Goal: Navigation & Orientation: Find specific page/section

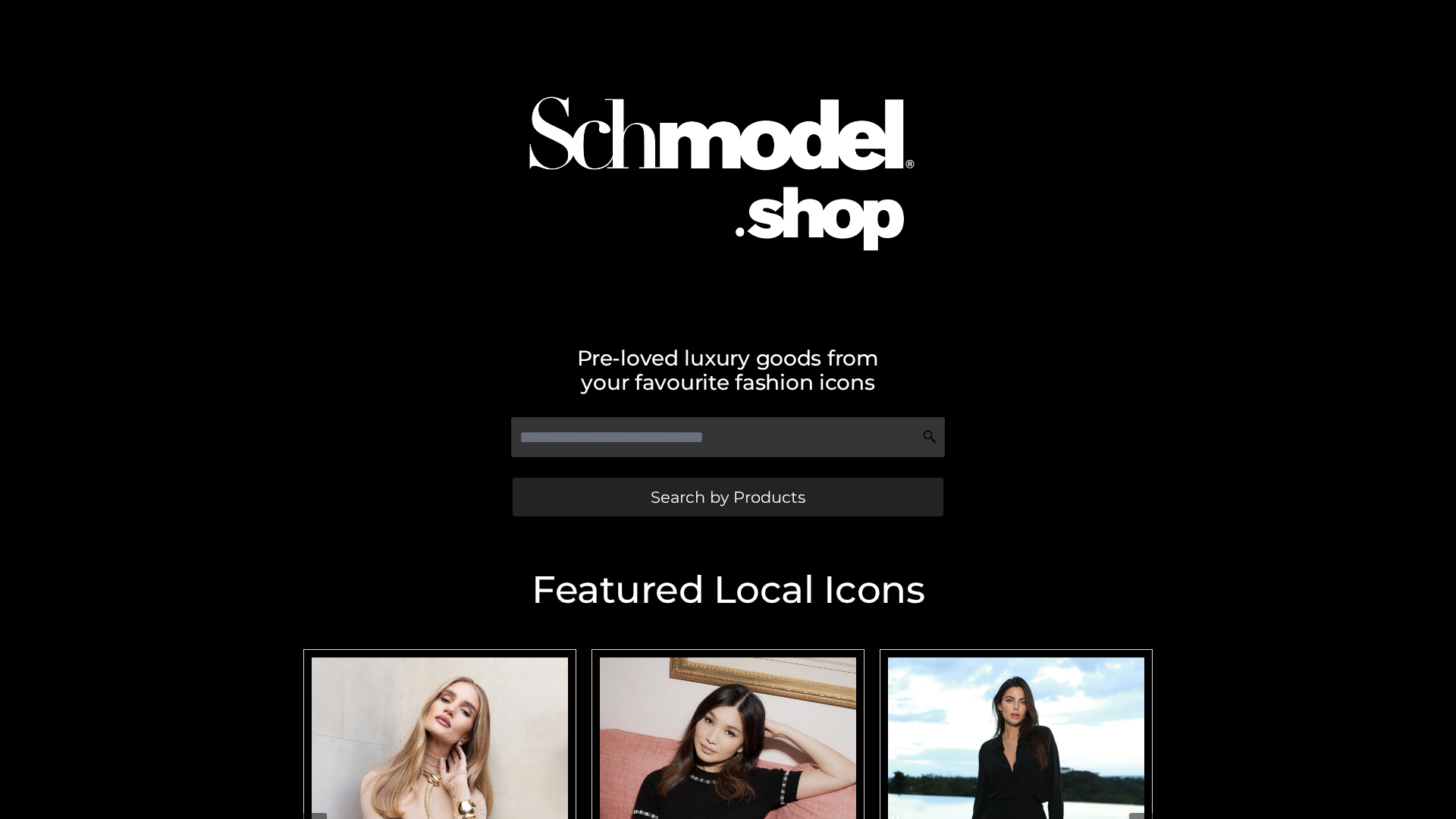
click at [728, 497] on span "Search by Products" at bounding box center [728, 497] width 154 height 16
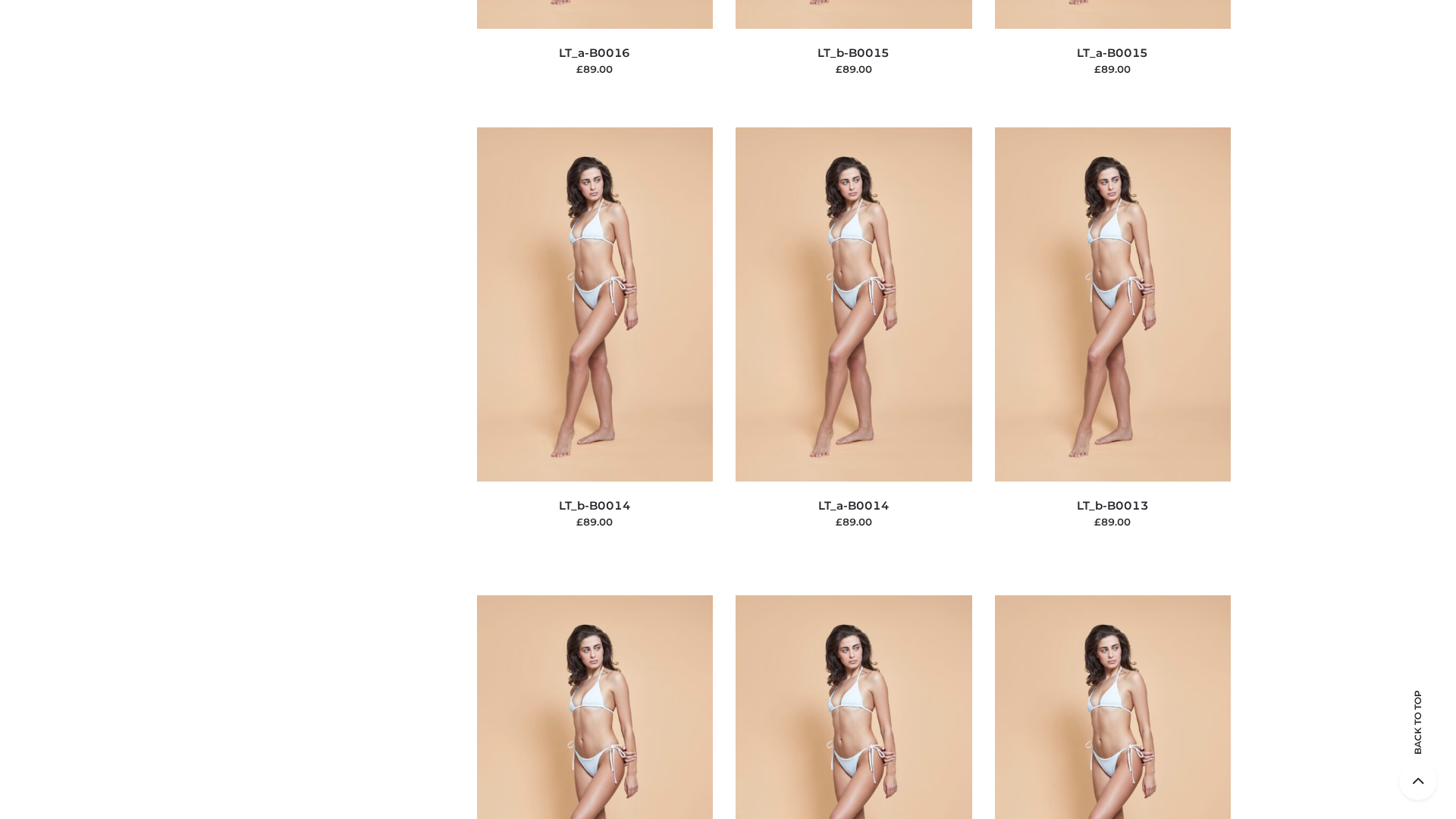
scroll to position [5394, 0]
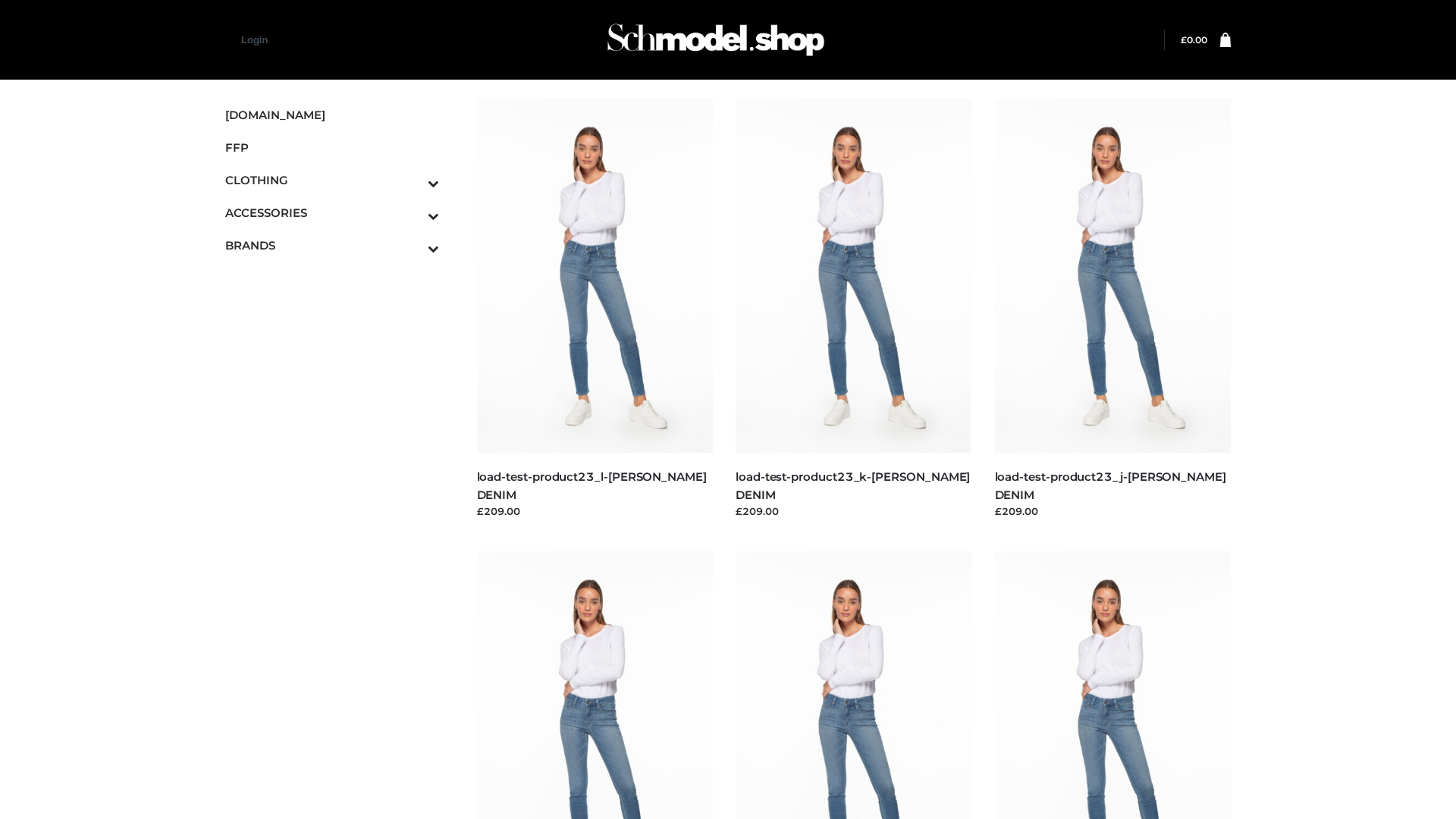
scroll to position [1330, 0]
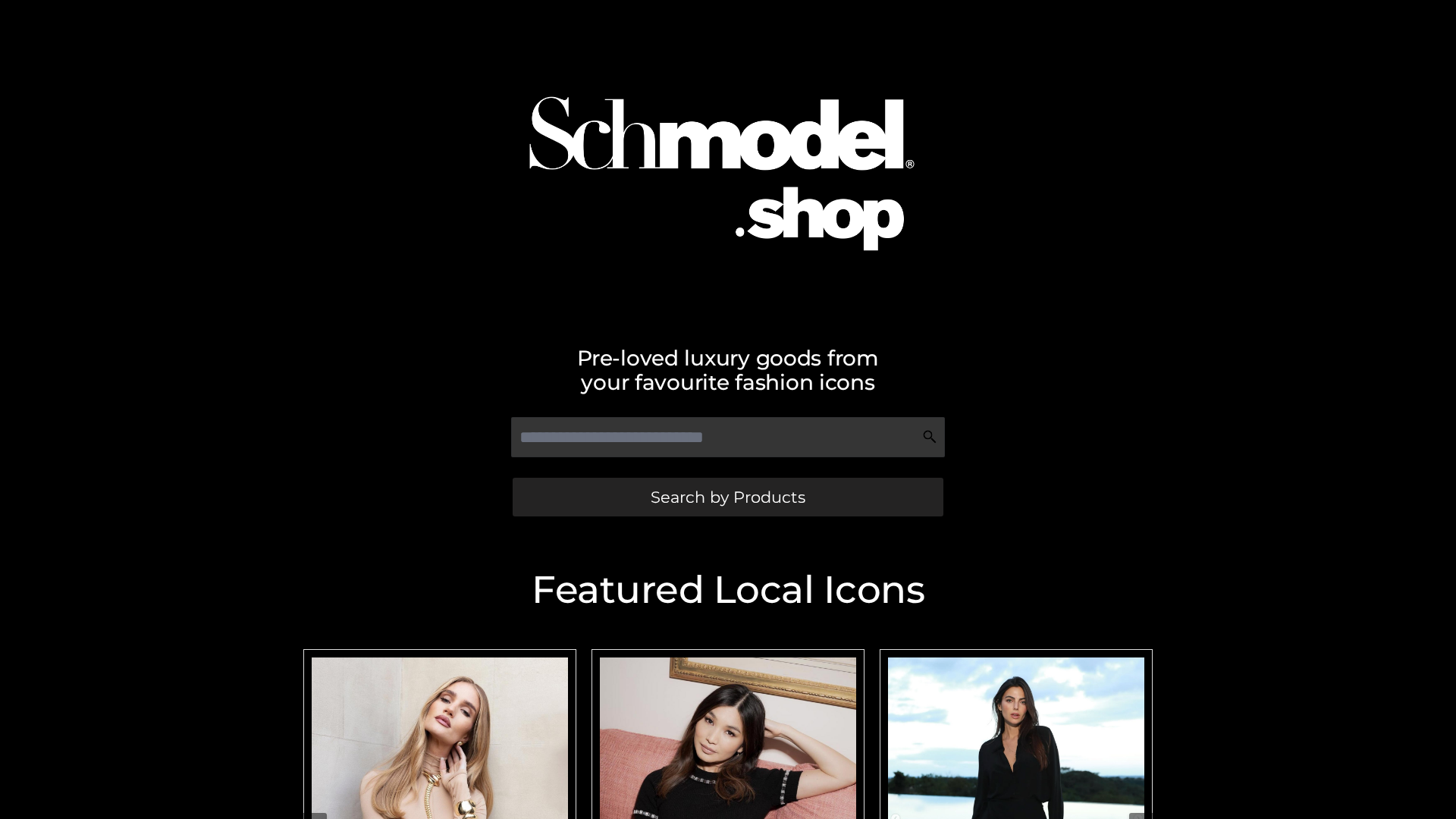
click at [728, 497] on span "Search by Products" at bounding box center [728, 497] width 154 height 16
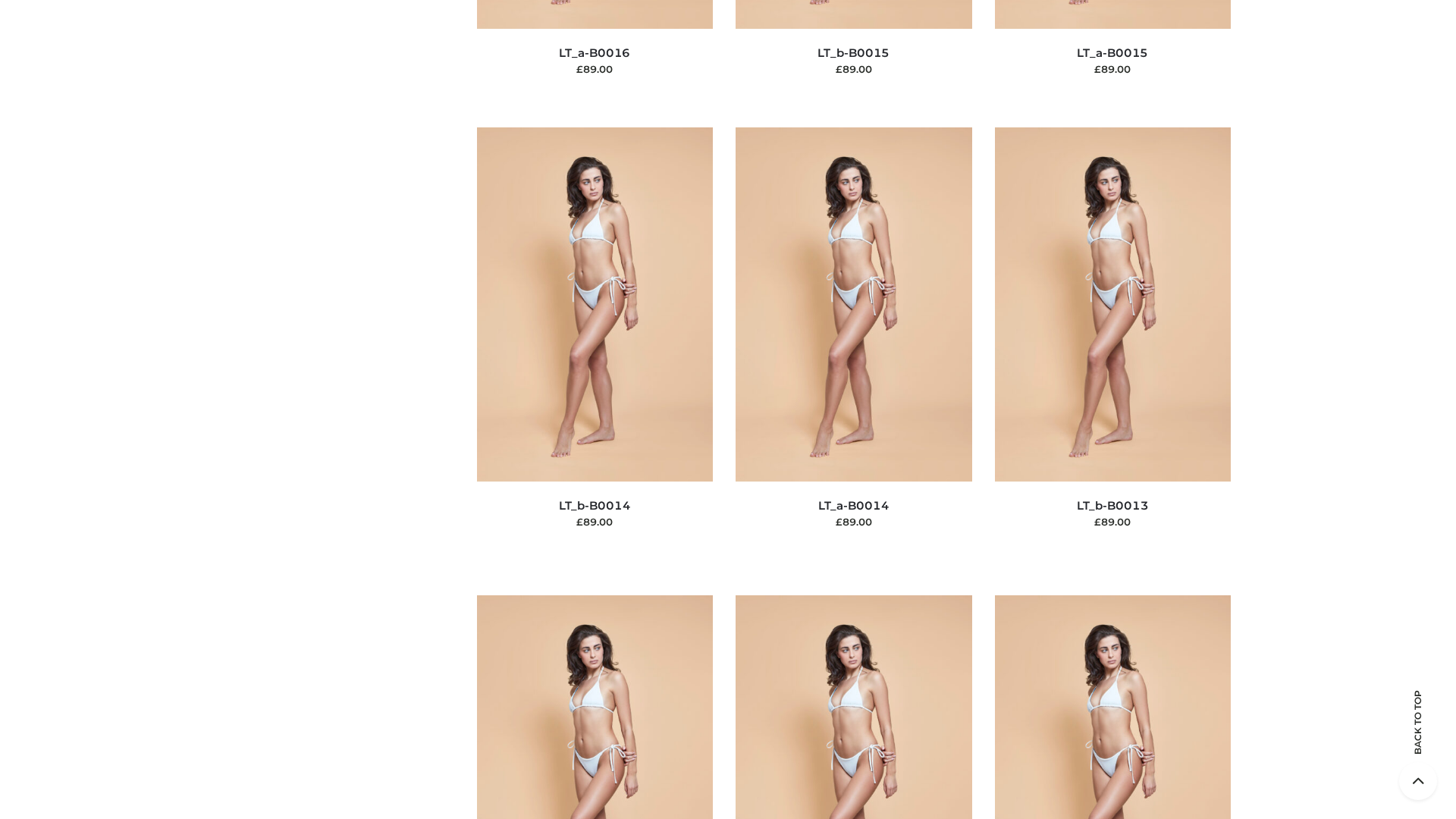
scroll to position [5394, 0]
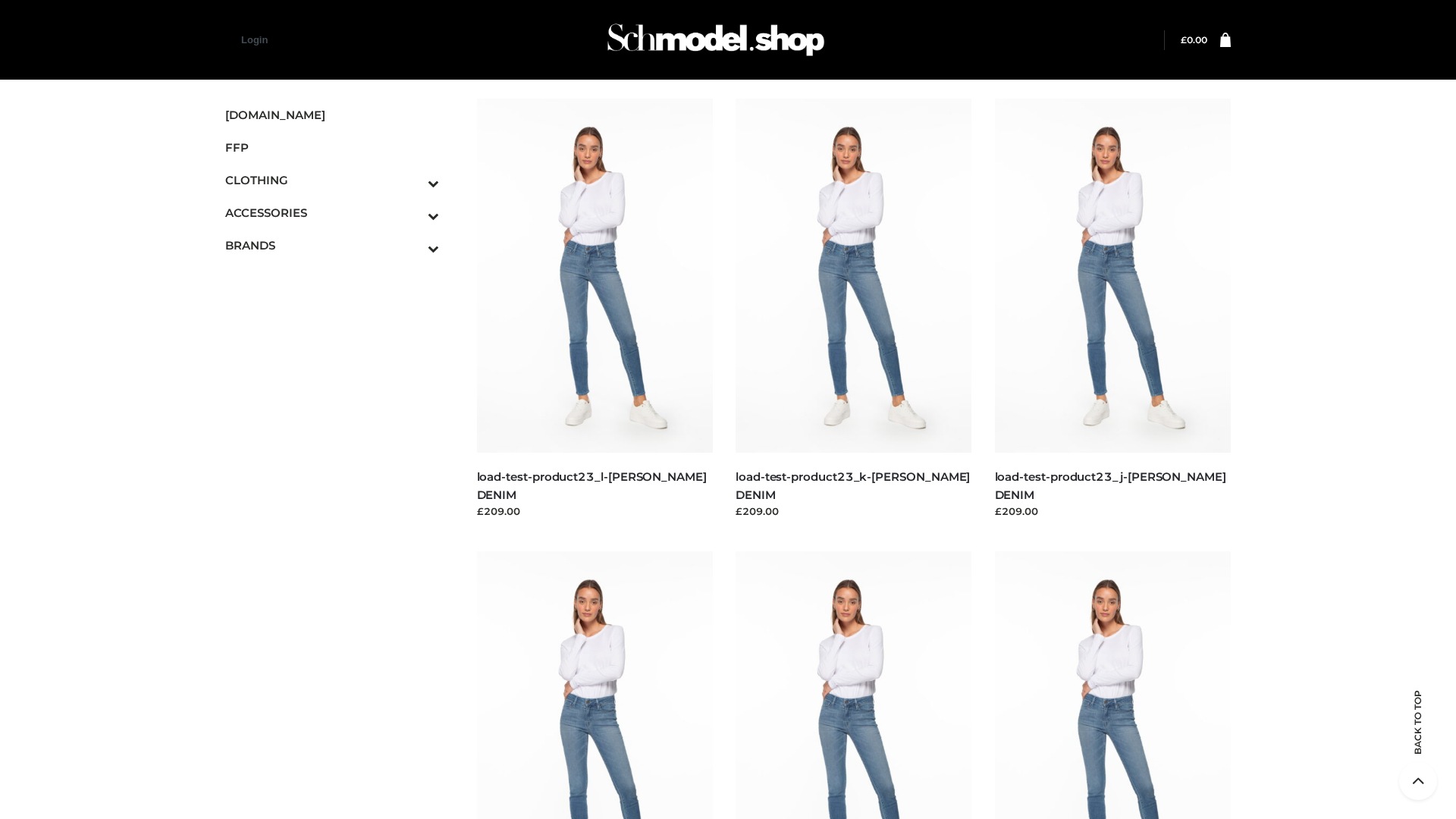
scroll to position [1330, 0]
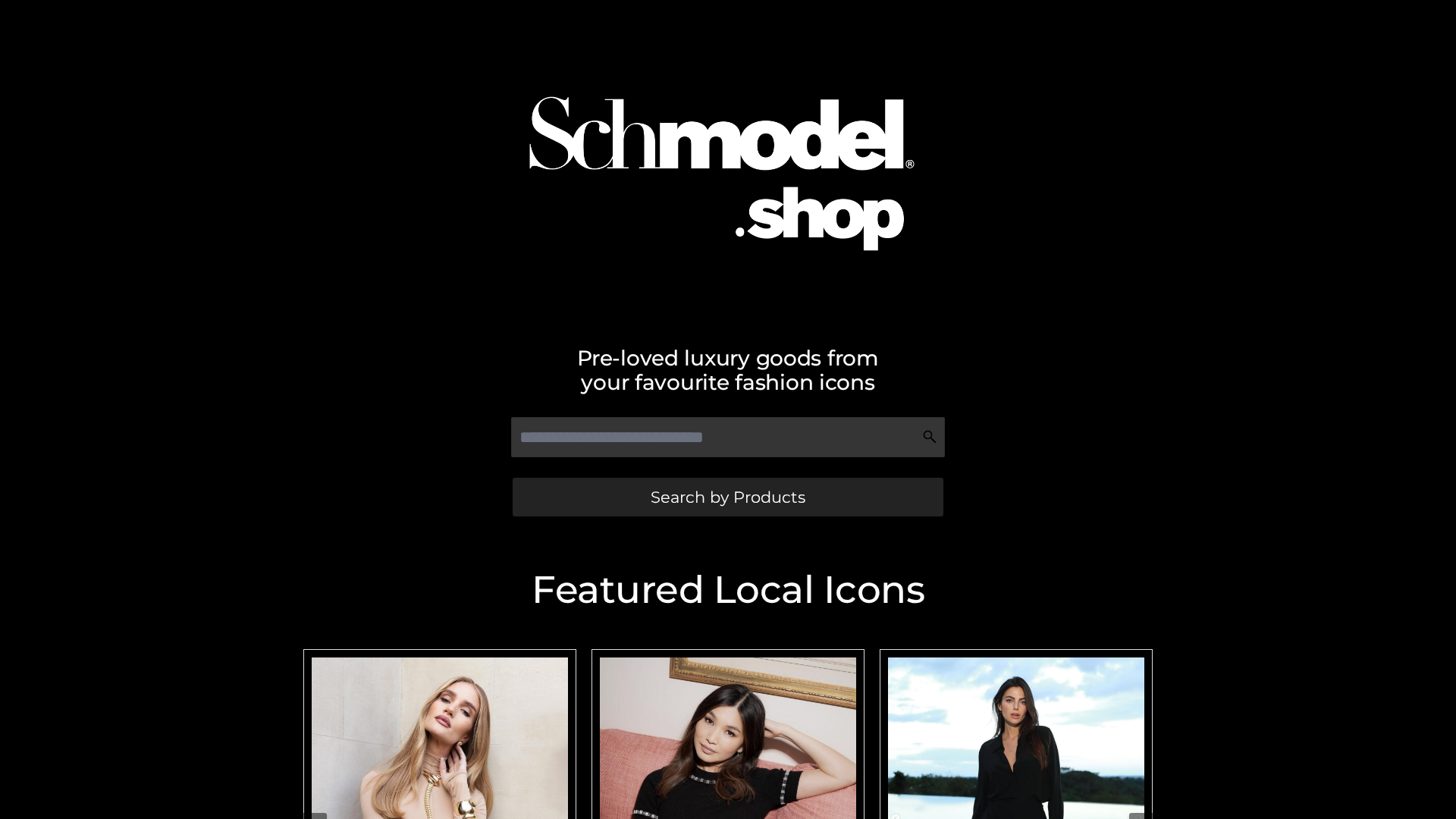
click at [728, 497] on span "Search by Products" at bounding box center [728, 497] width 154 height 16
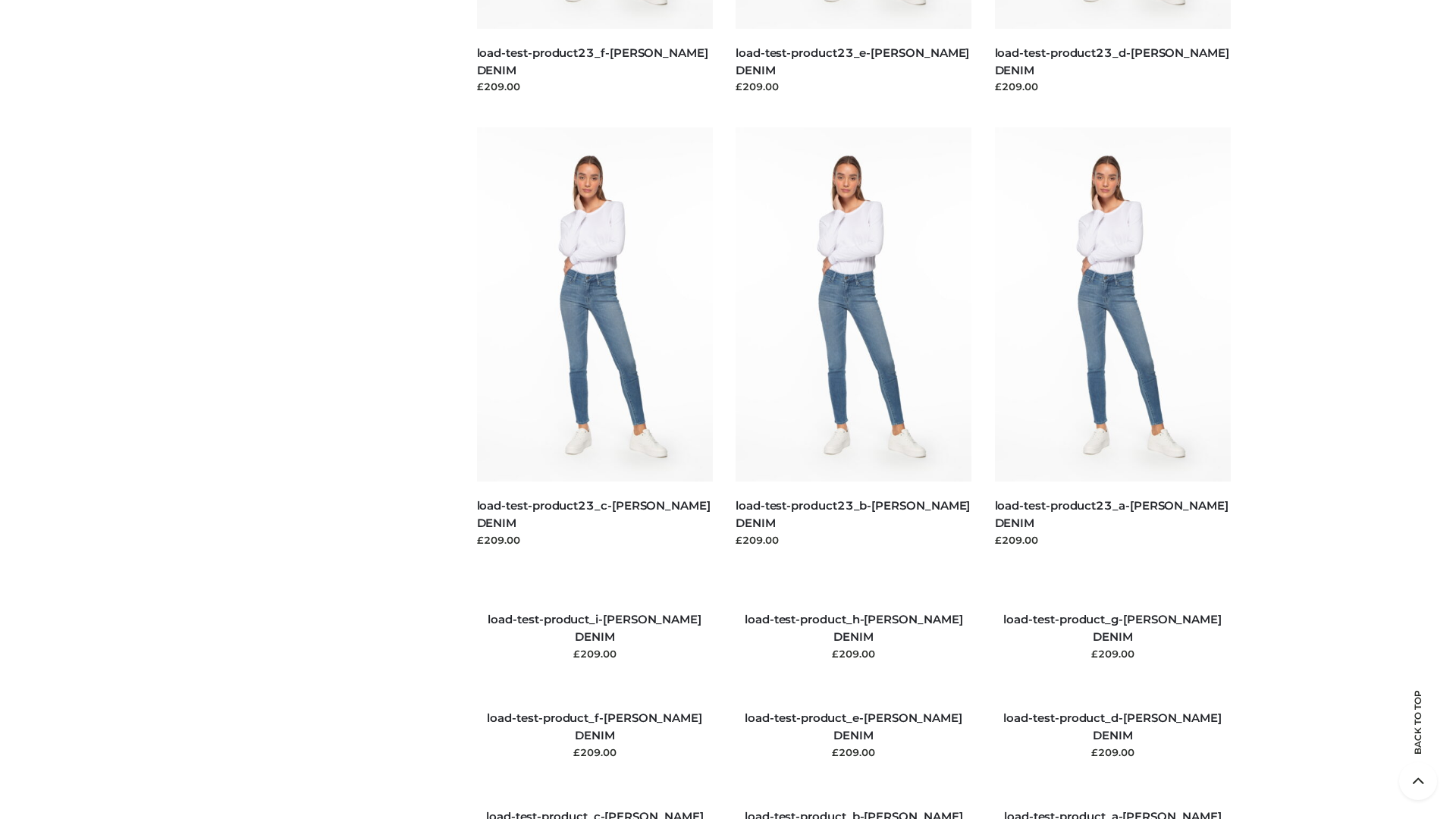
scroll to position [1740, 0]
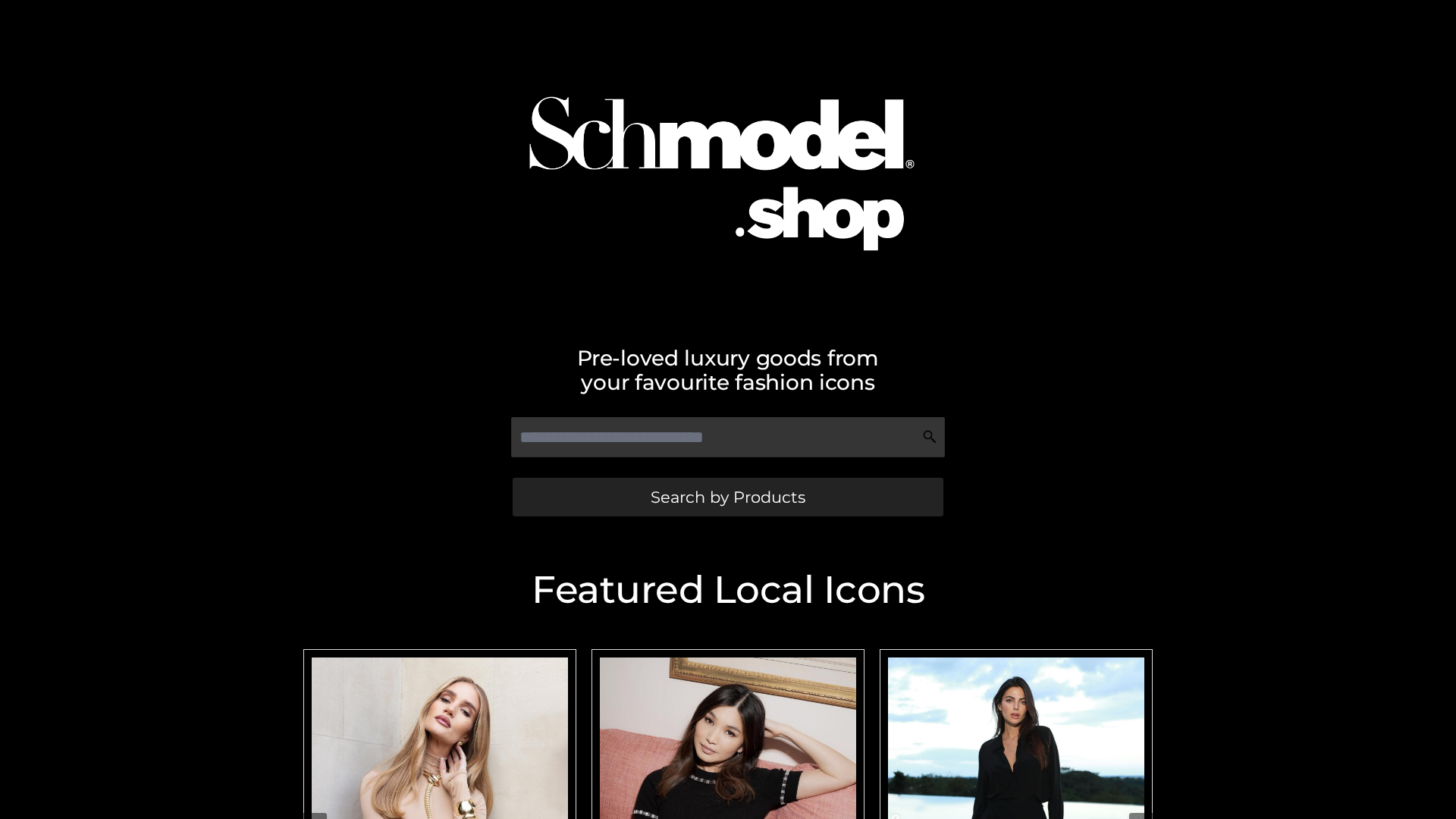
click at [728, 497] on span "Search by Products" at bounding box center [728, 497] width 154 height 16
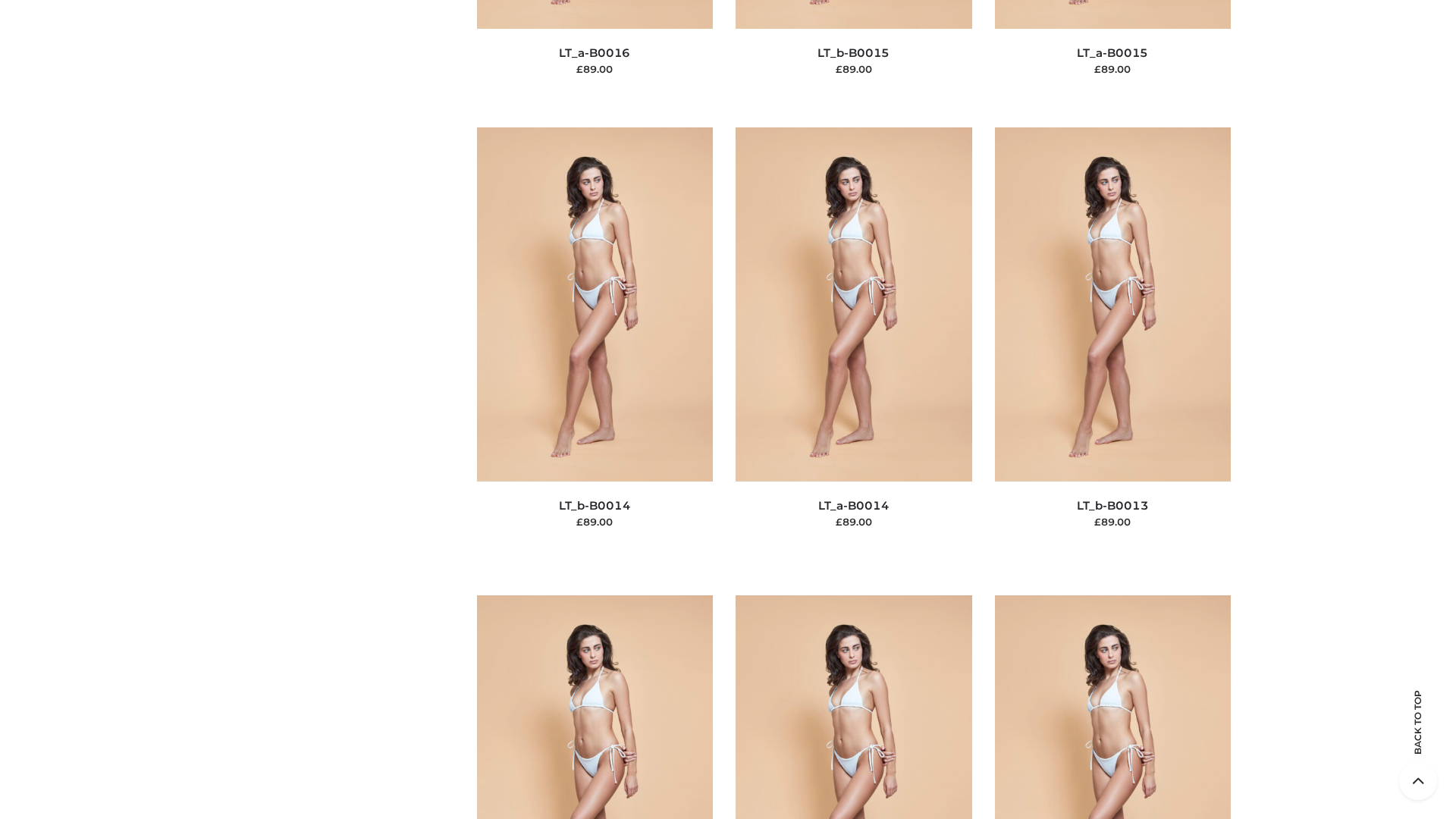
scroll to position [5394, 0]
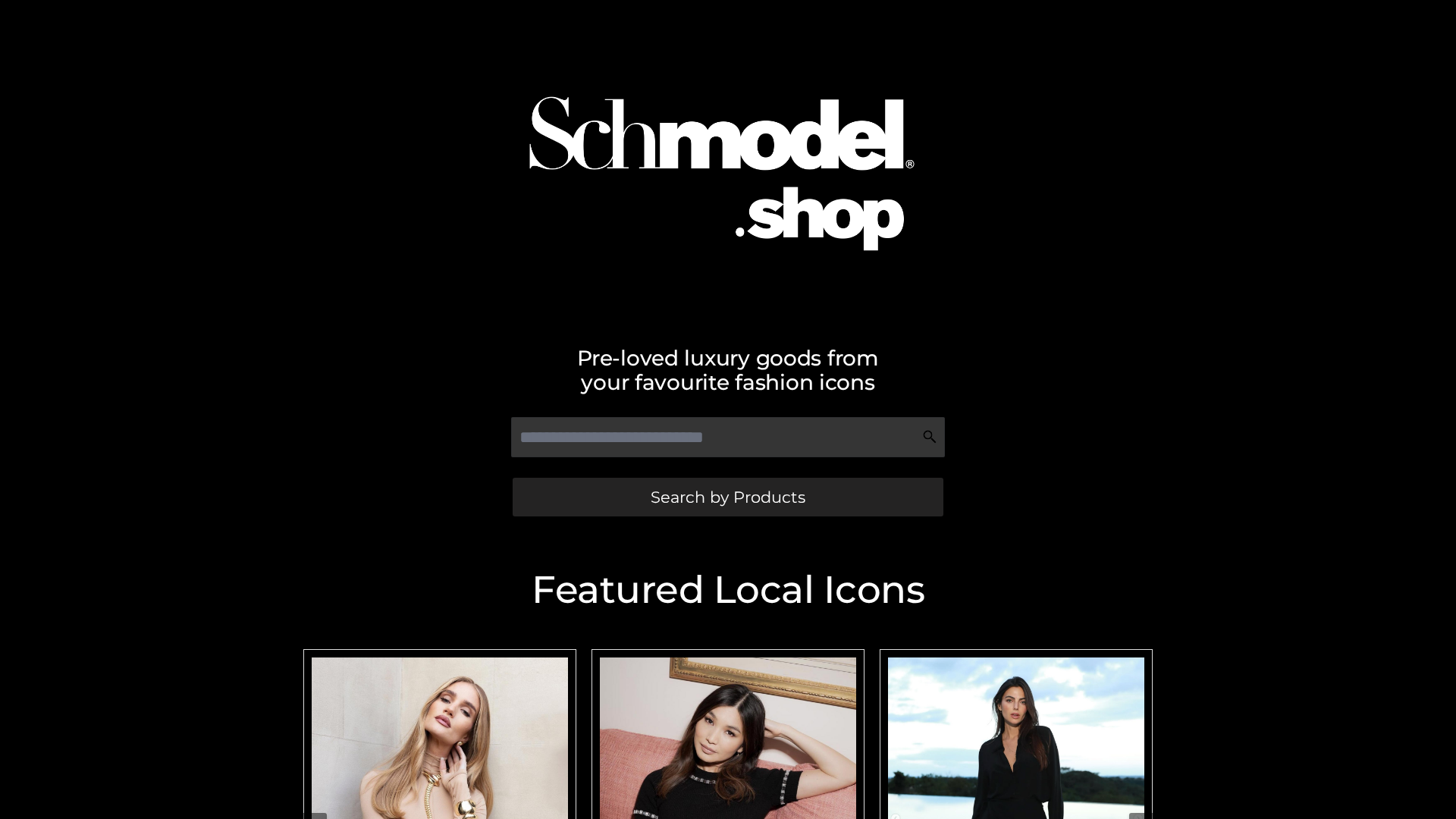
click at [728, 497] on span "Search by Products" at bounding box center [728, 497] width 154 height 16
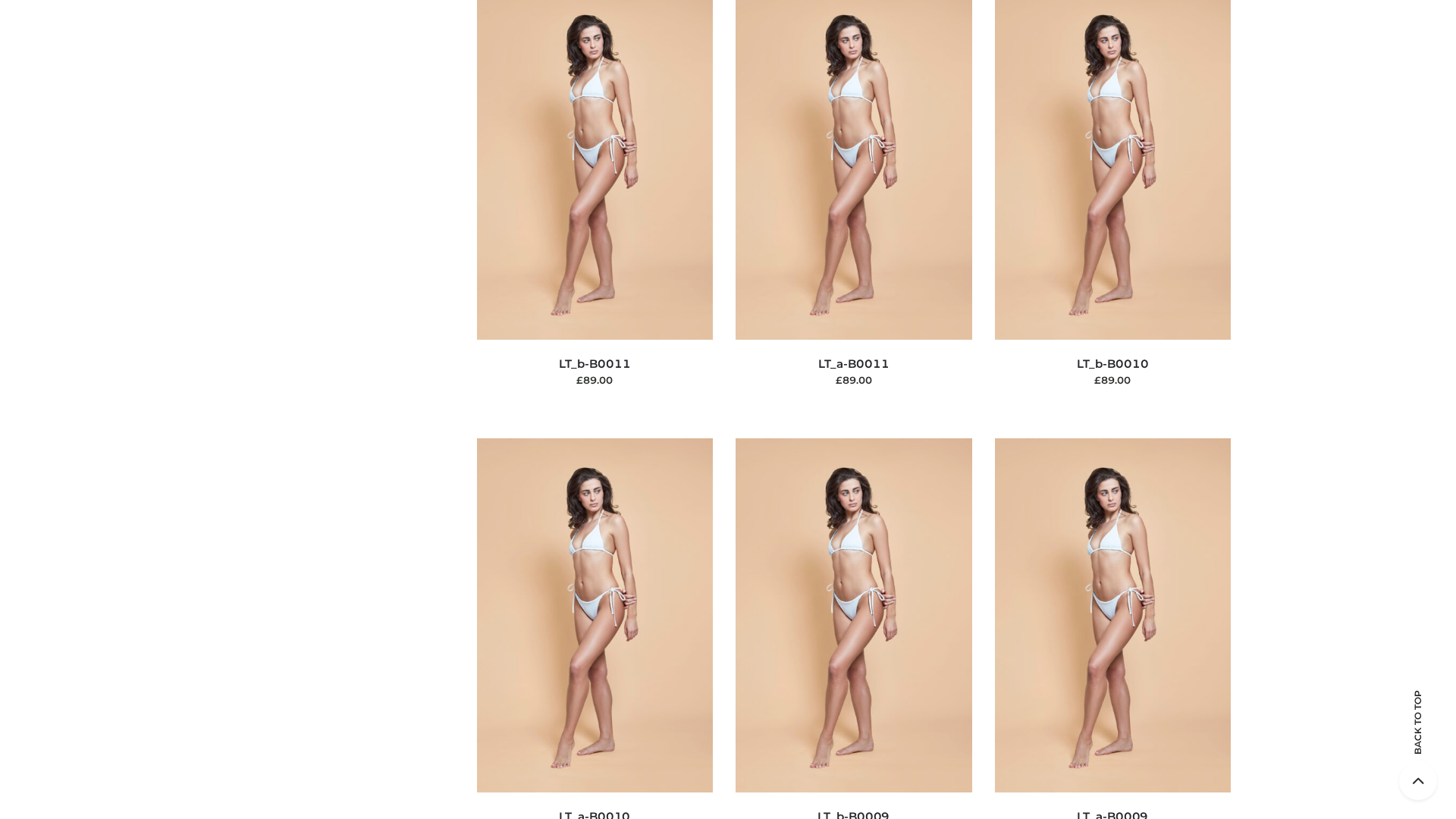
scroll to position [6812, 0]
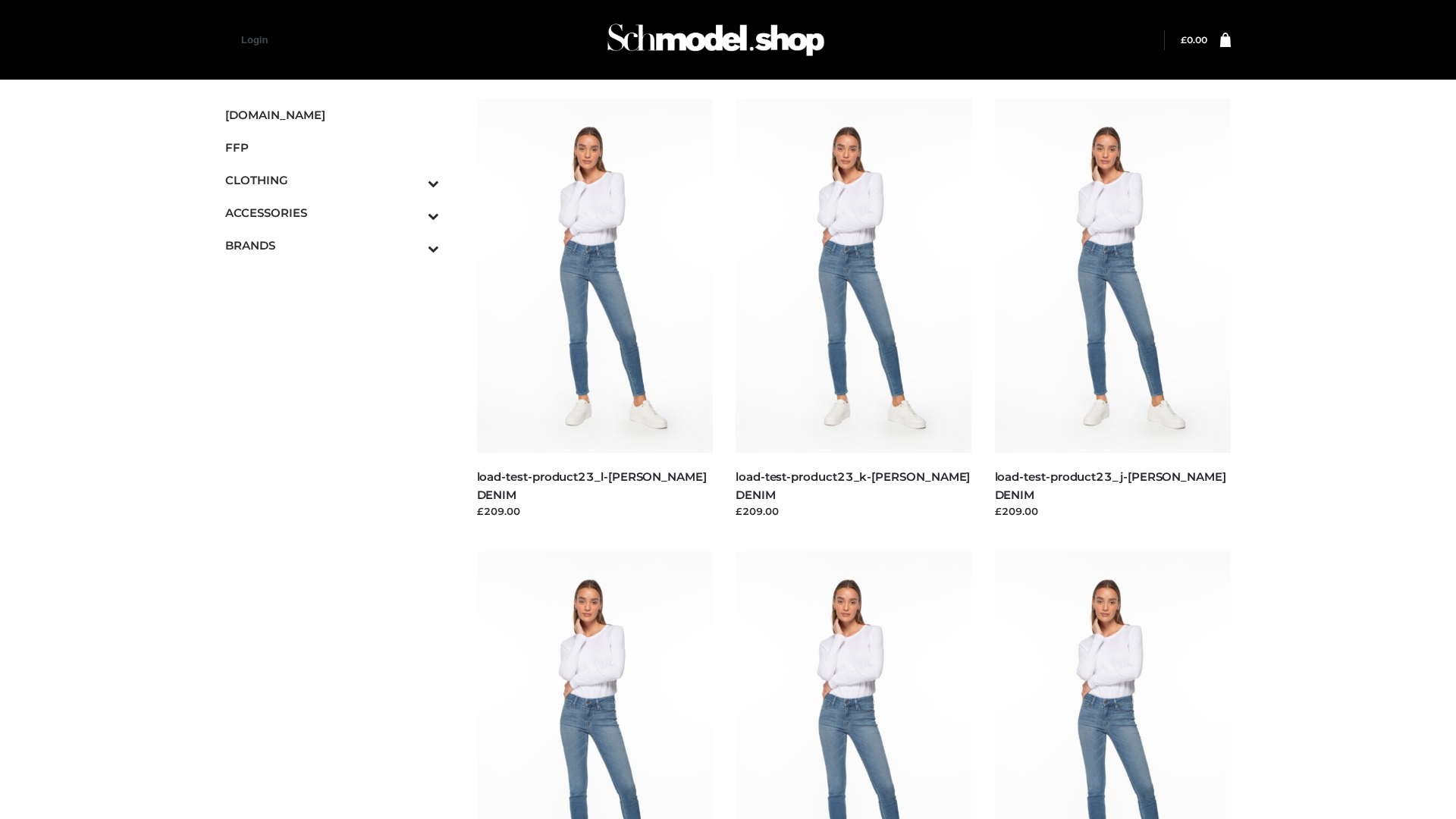
scroll to position [1330, 0]
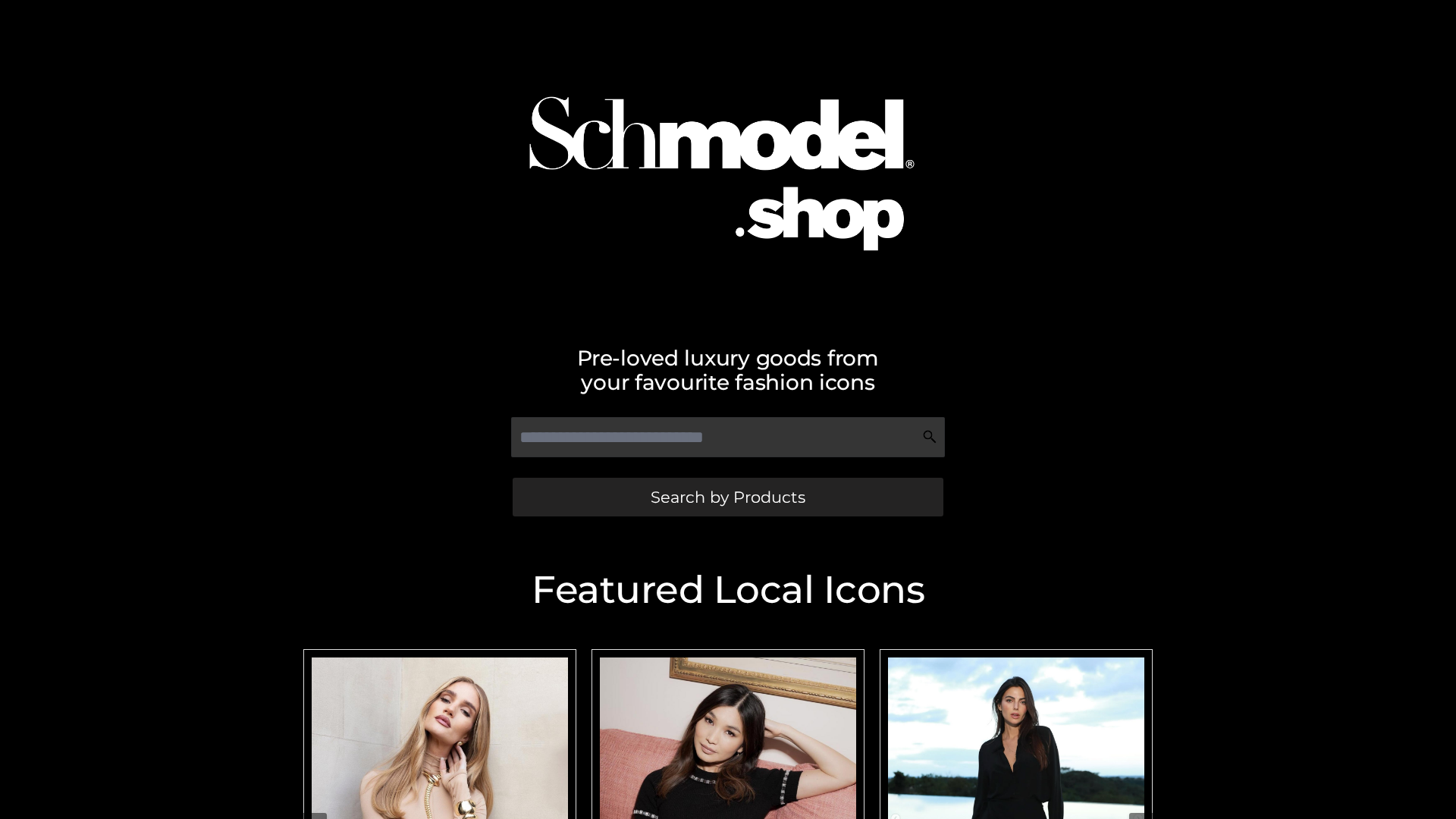
click at [728, 497] on span "Search by Products" at bounding box center [728, 497] width 154 height 16
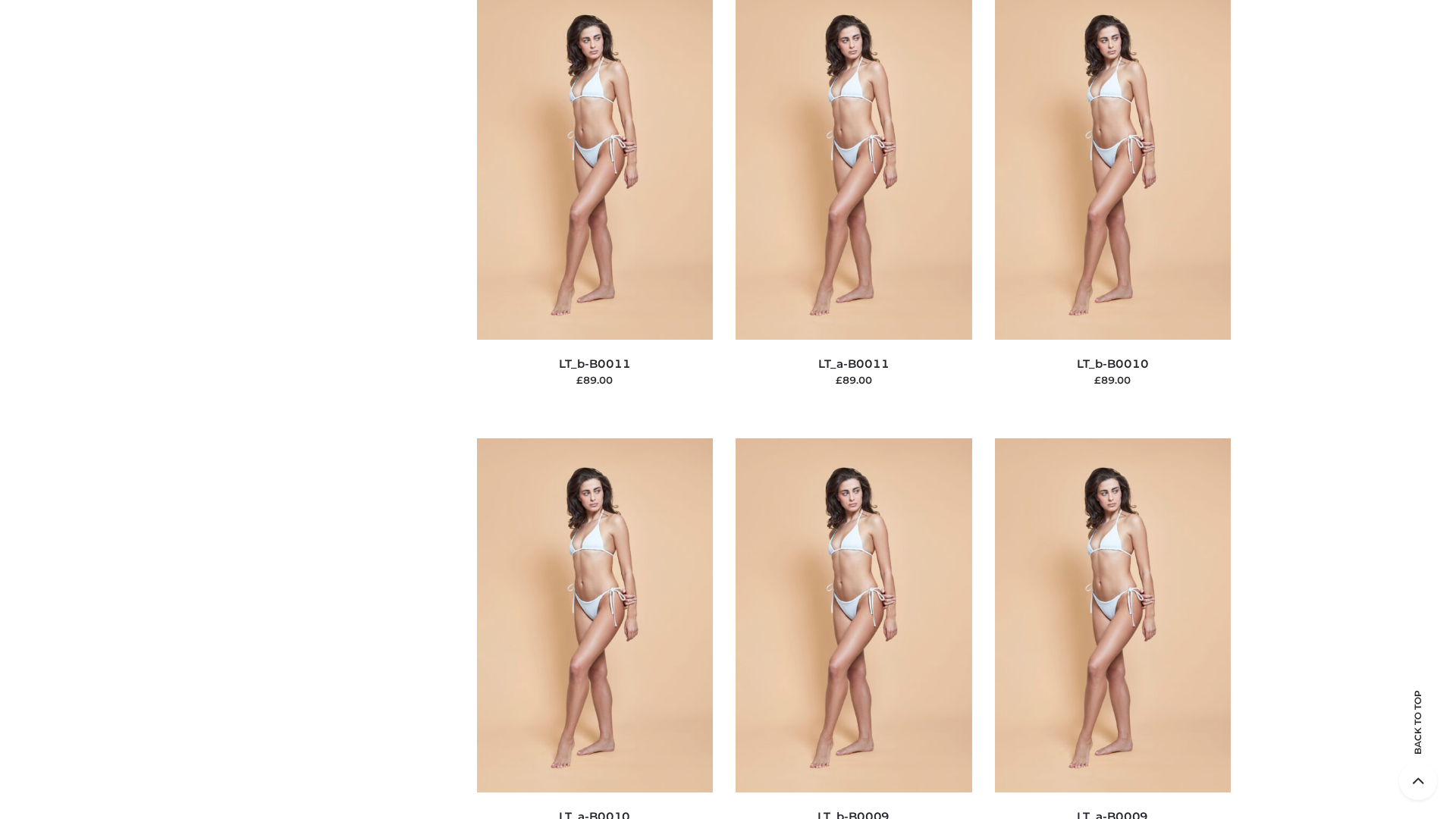
scroll to position [6812, 0]
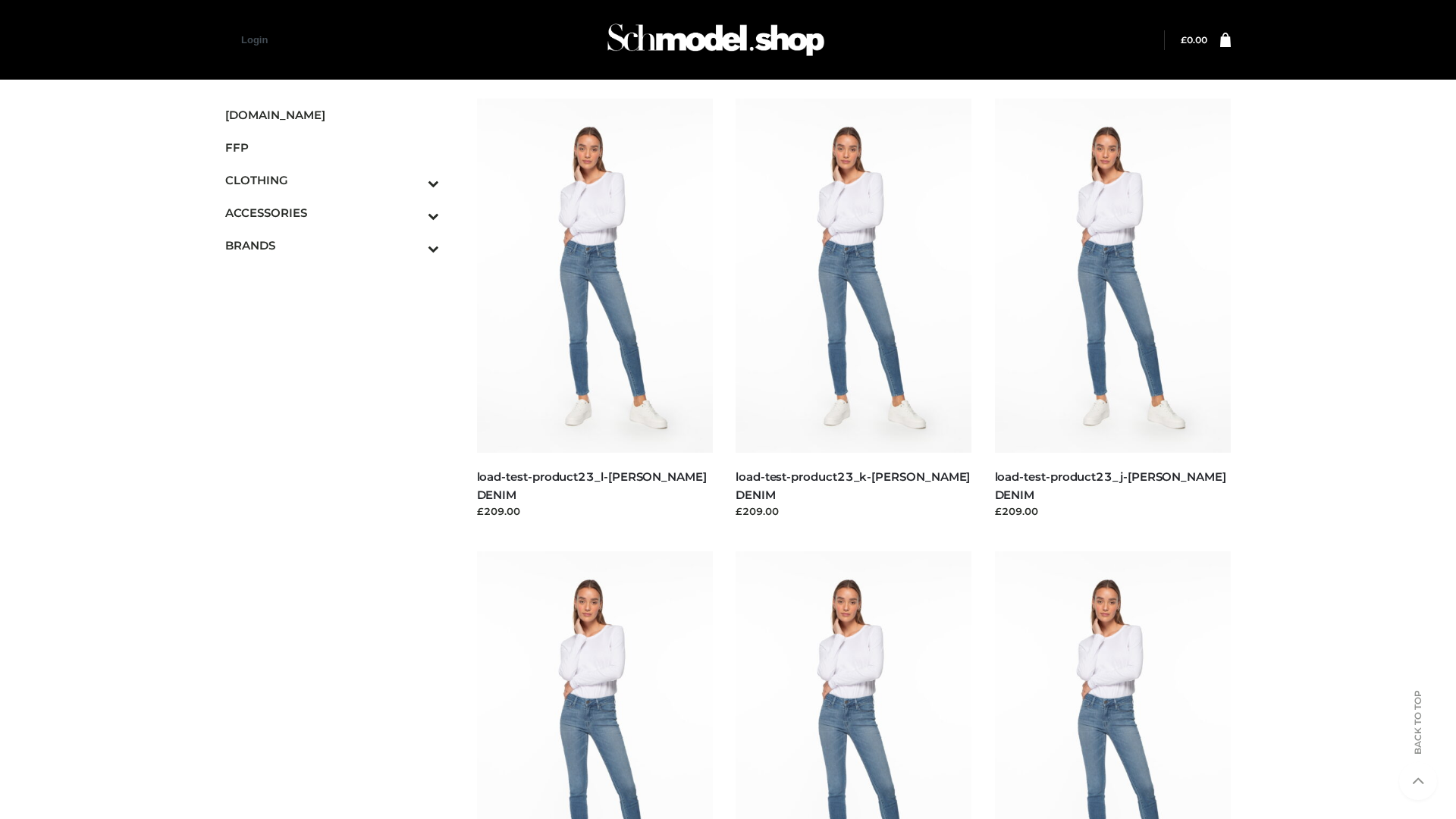
scroll to position [1330, 0]
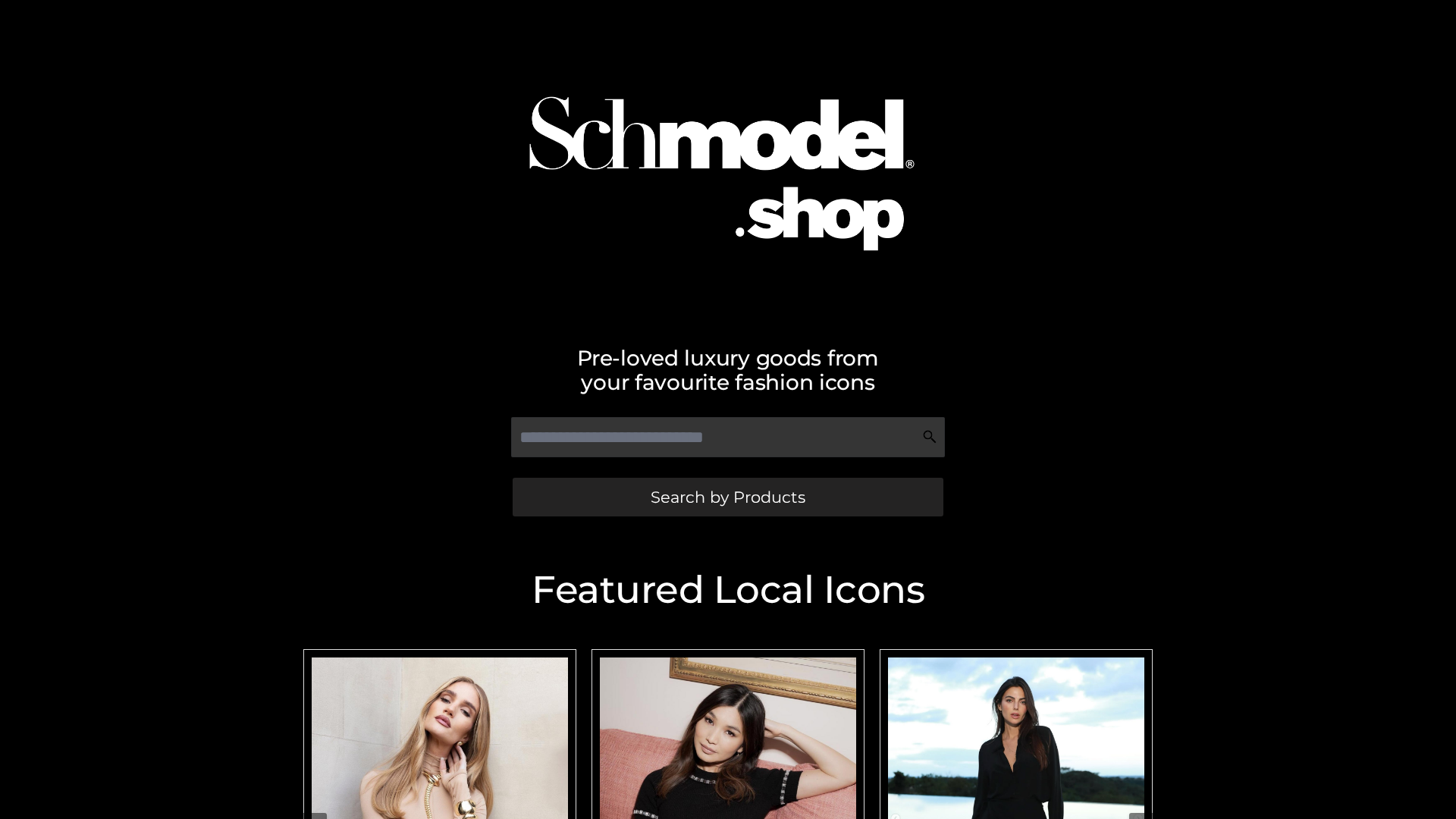
click at [728, 497] on span "Search by Products" at bounding box center [728, 497] width 154 height 16
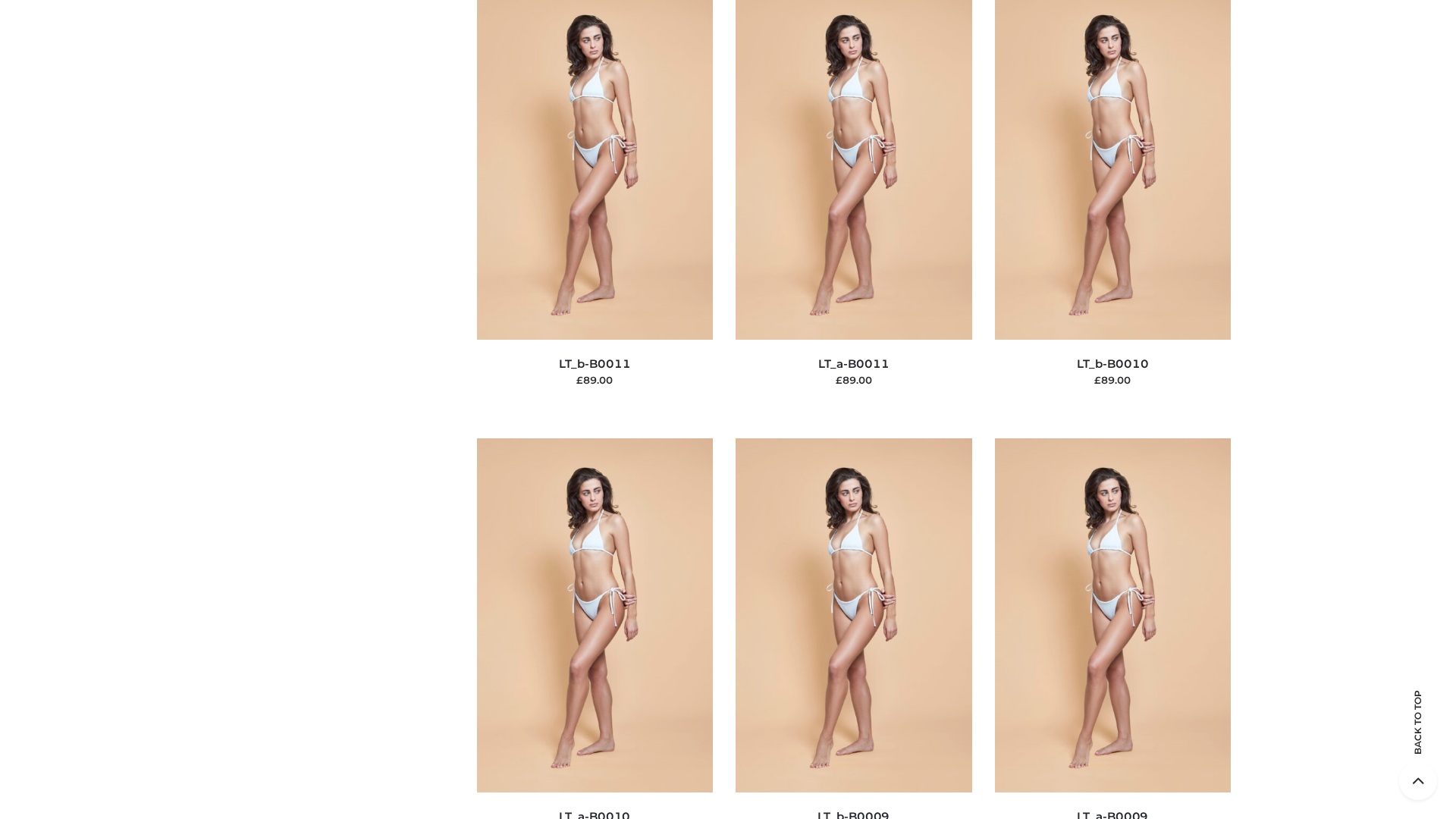
scroll to position [6812, 0]
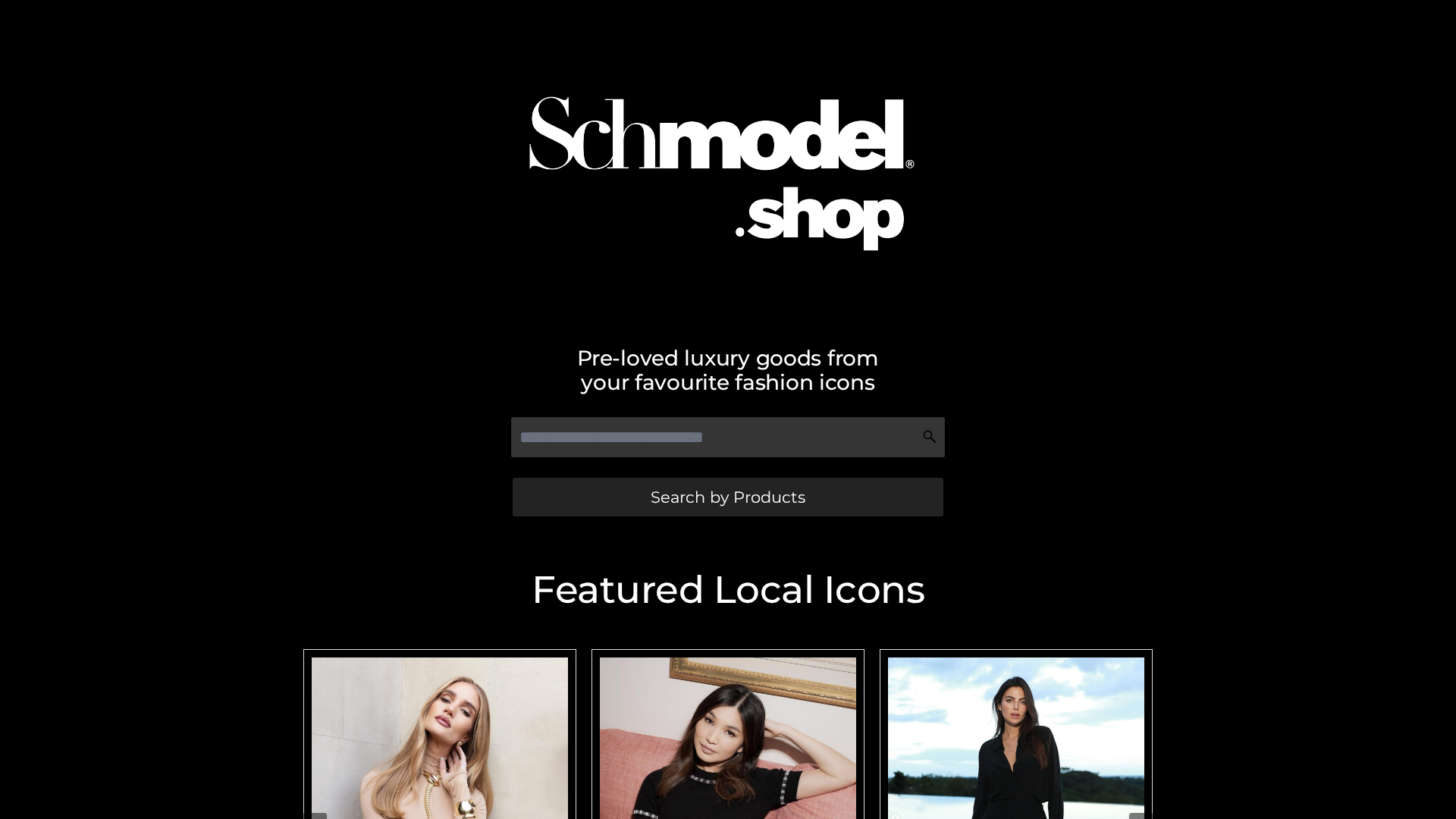
click at [728, 497] on span "Search by Products" at bounding box center [728, 497] width 154 height 16
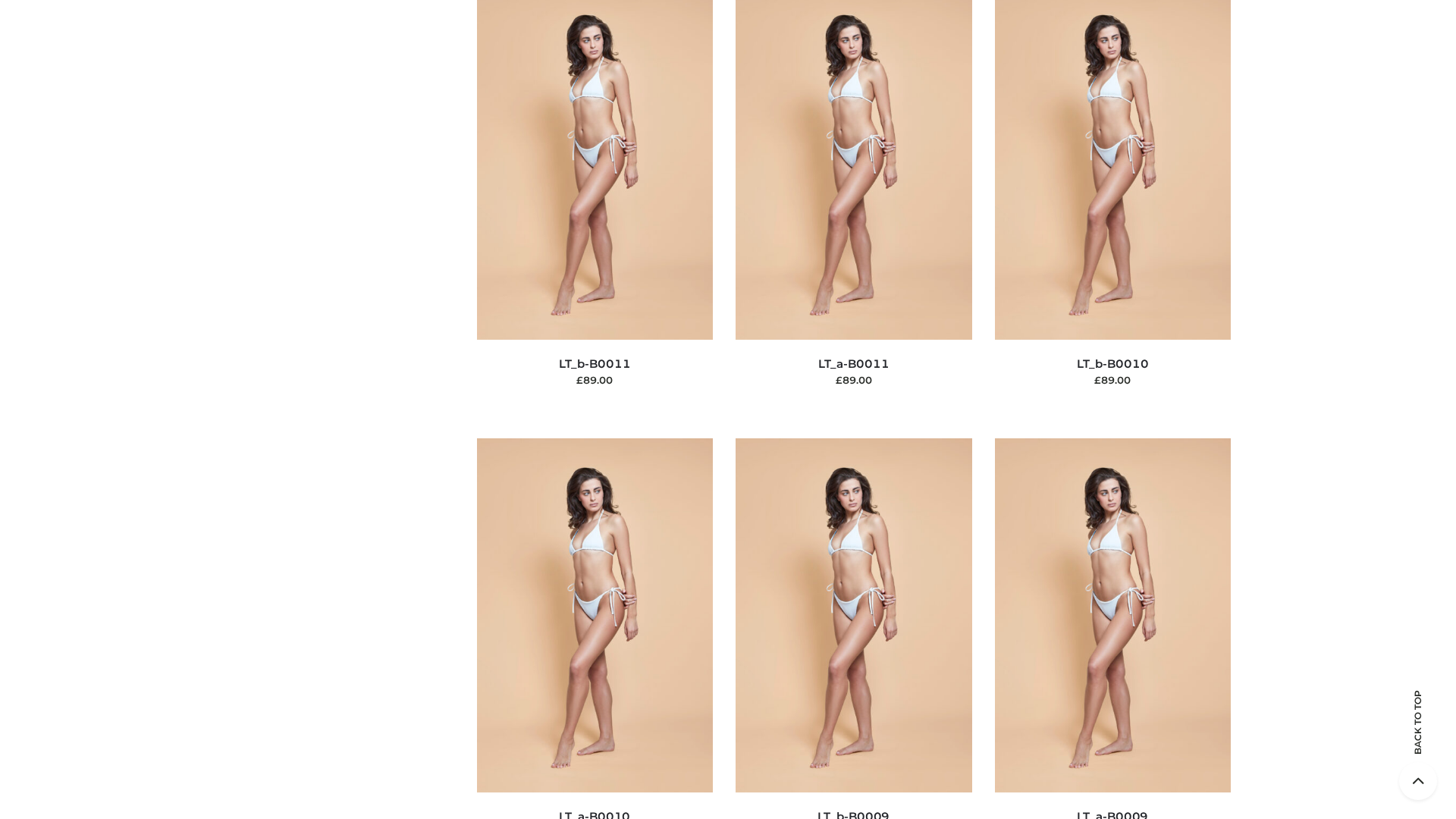
scroll to position [6812, 0]
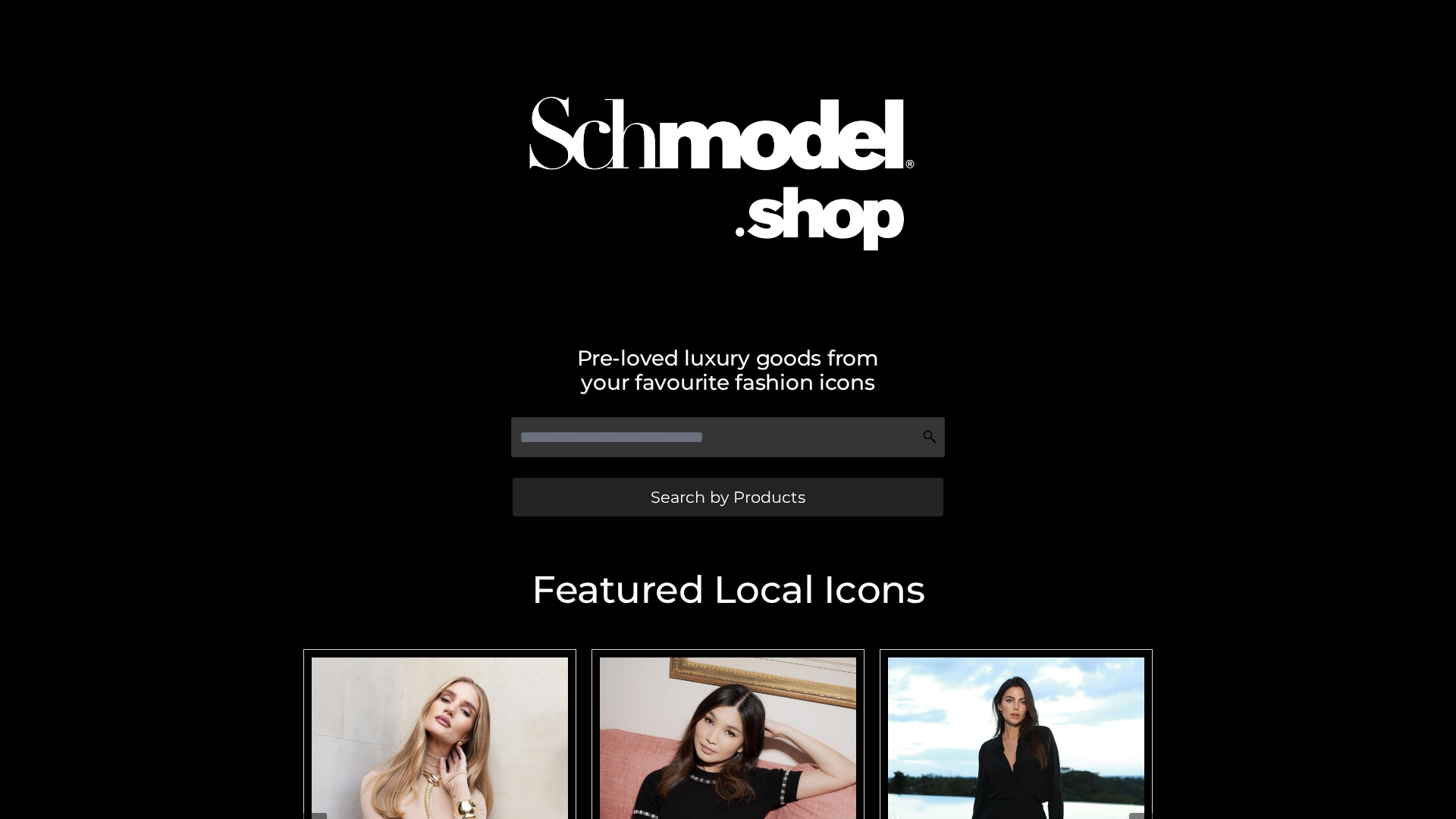
click at [728, 497] on span "Search by Products" at bounding box center [728, 497] width 154 height 16
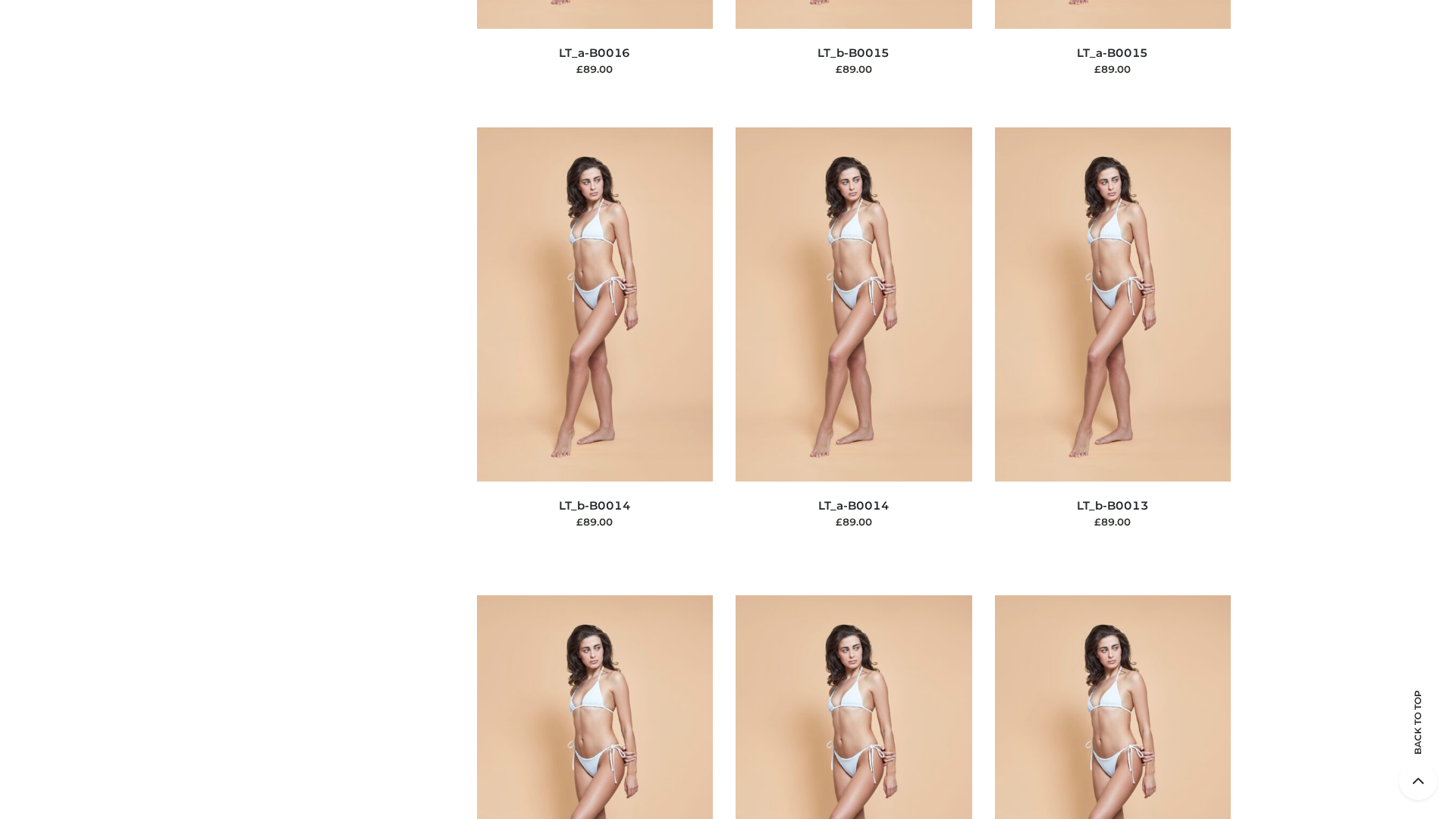
scroll to position [6812, 0]
